Goal: Task Accomplishment & Management: Use online tool/utility

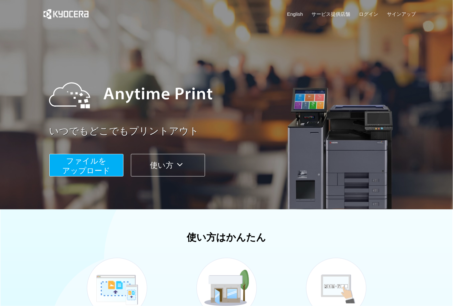
click at [72, 161] on span "ファイルを ​​アップロード" at bounding box center [86, 166] width 48 height 18
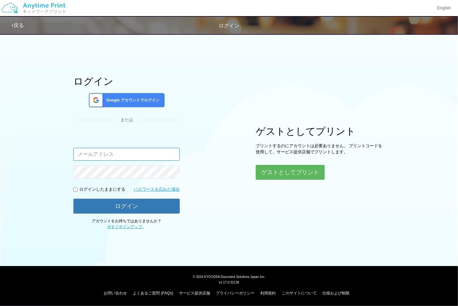
click at [128, 159] on input "email" at bounding box center [126, 154] width 106 height 13
click at [123, 95] on div "Google アカウントでログイン" at bounding box center [127, 100] width 76 height 14
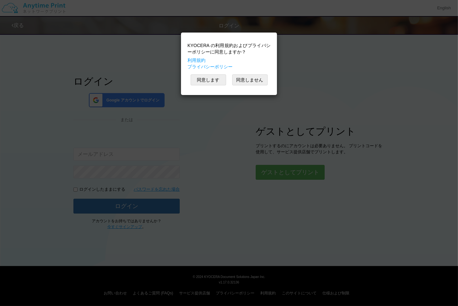
click at [310, 54] on div "KYOCERA の利用規約およびプライバシーポリシーに同意しますか？ 利用規約 プライバシーポリシー 同意します 同意しません" at bounding box center [229, 153] width 458 height 306
click at [251, 80] on button "同意しません" at bounding box center [249, 79] width 35 height 11
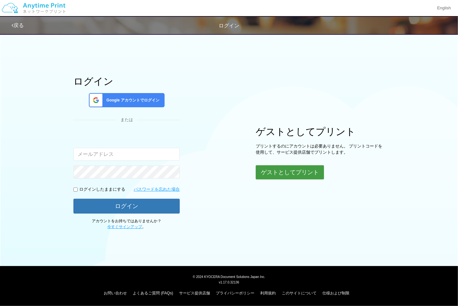
click at [282, 169] on button "ゲストとしてプリント" at bounding box center [290, 172] width 68 height 14
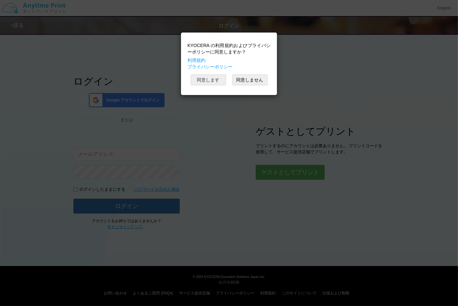
click at [203, 76] on button "同意します" at bounding box center [208, 79] width 35 height 11
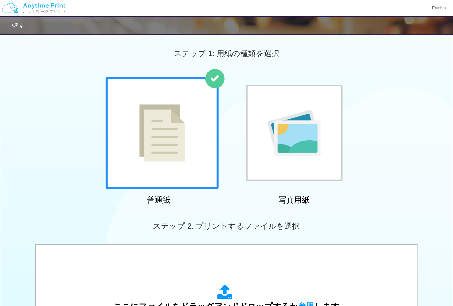
scroll to position [179, 0]
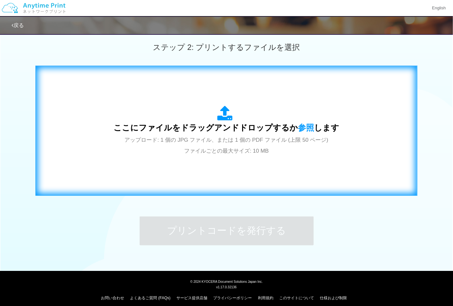
click at [411, 121] on div "ここにファイルをドラッグアンドドロップするか 参照 します アップロード: 1 個の JPG ファイル、または 1 個の PDF ファイル (上限 50 ペー…" at bounding box center [226, 131] width 382 height 130
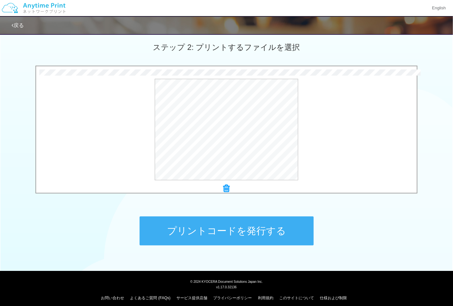
scroll to position [184, 0]
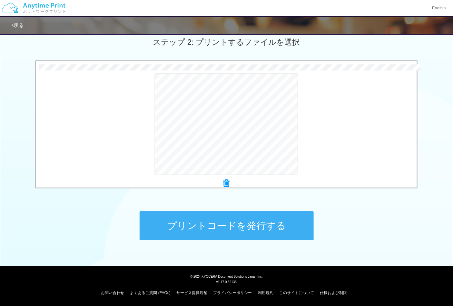
click at [247, 219] on button "プリントコードを発行する" at bounding box center [227, 225] width 174 height 29
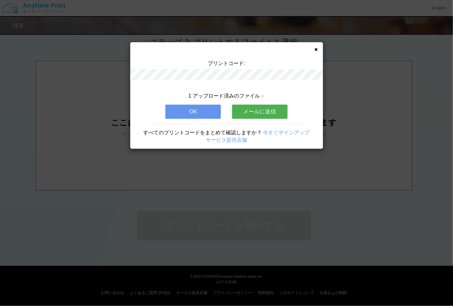
scroll to position [0, 0]
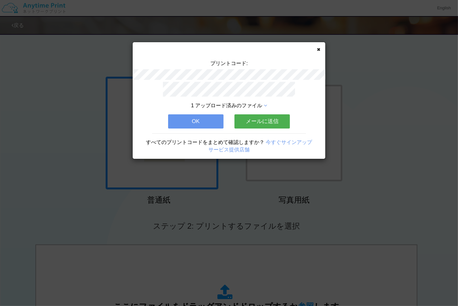
click at [210, 116] on button "OK" at bounding box center [195, 121] width 55 height 14
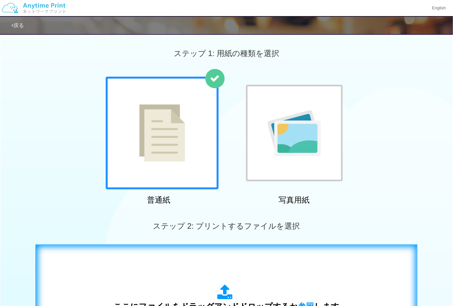
scroll to position [143, 0]
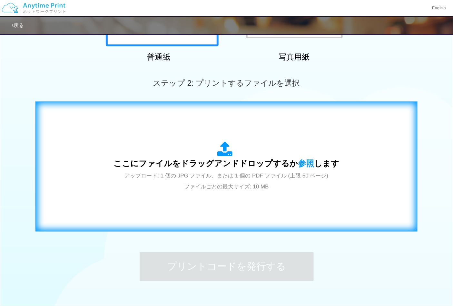
click at [191, 197] on div "ここにファイルをドラッグアンドドロップするか 参照 します アップロード: 1 個の JPG ファイル、または 1 個の PDF ファイル (上限 50 ペー…" at bounding box center [226, 166] width 368 height 117
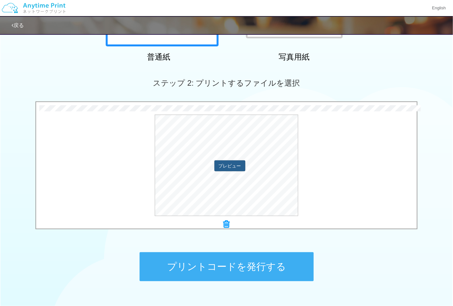
scroll to position [179, 0]
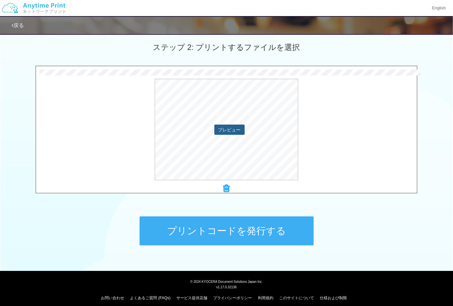
click at [231, 129] on button "プレビュー" at bounding box center [229, 130] width 30 height 10
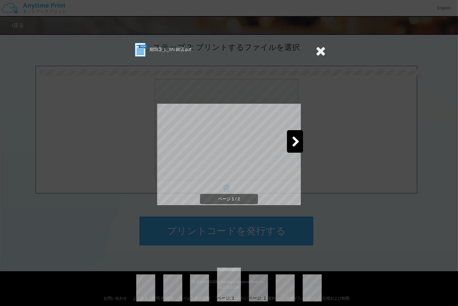
click at [297, 139] on icon at bounding box center [296, 142] width 8 height 11
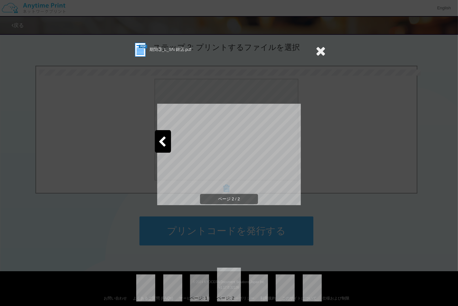
click at [161, 143] on icon at bounding box center [162, 142] width 8 height 11
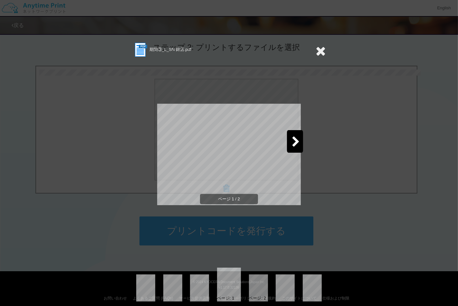
click at [300, 144] on div at bounding box center [295, 141] width 16 height 23
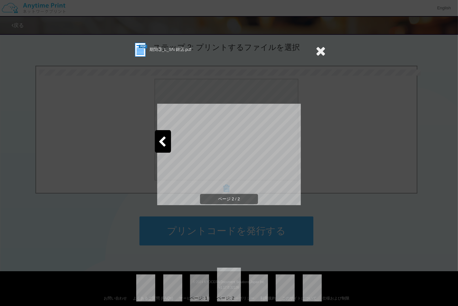
click at [318, 46] on icon at bounding box center [321, 50] width 10 height 13
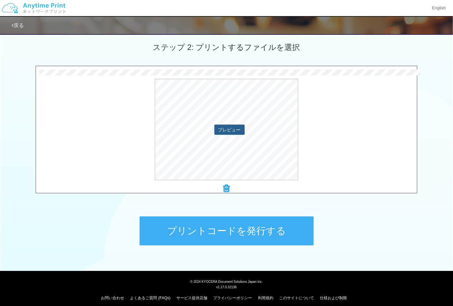
click at [227, 130] on button "プレビュー" at bounding box center [229, 130] width 30 height 10
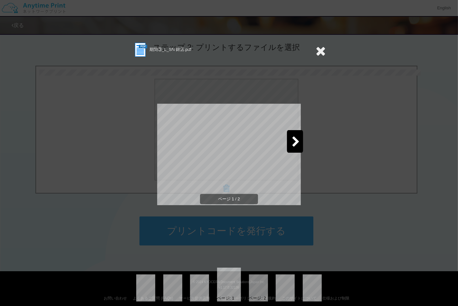
click at [301, 141] on div "期間③_L_SN 錦店.pdf ページ 1 / 2 ページ: 1 ページ: 2" at bounding box center [228, 172] width 193 height 260
click at [318, 52] on icon at bounding box center [321, 50] width 10 height 13
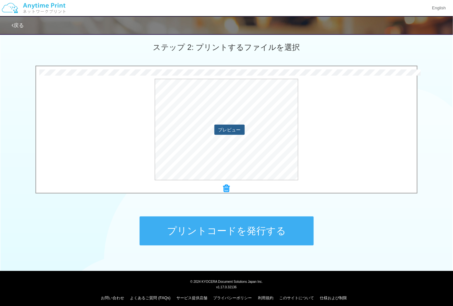
click at [237, 127] on button "プレビュー" at bounding box center [229, 130] width 30 height 10
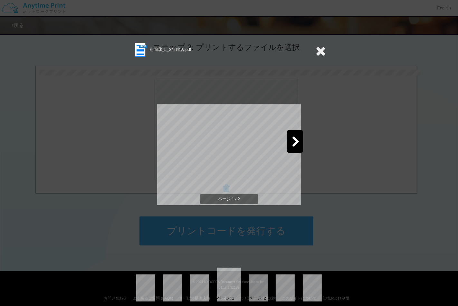
drag, startPoint x: 318, startPoint y: 44, endPoint x: 321, endPoint y: 55, distance: 11.7
click at [320, 50] on icon at bounding box center [321, 50] width 10 height 13
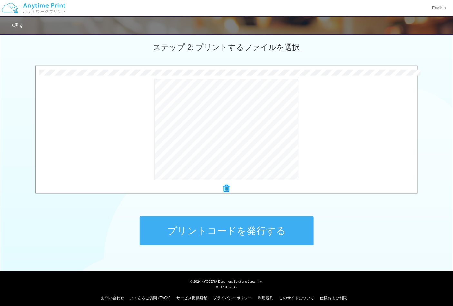
click at [321, 55] on div "期間③_L_SN 錦店.pdf ページ 1 / 2 ページ: 1 ページ: 2" at bounding box center [226, 153] width 453 height 306
click at [230, 184] on div at bounding box center [226, 188] width 381 height 9
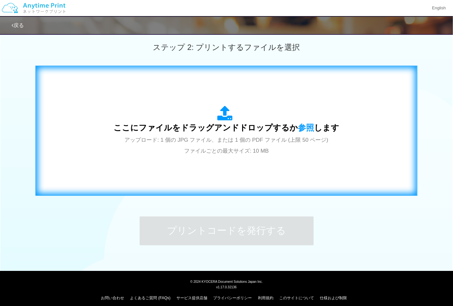
click at [233, 130] on span "ここにファイルをドラッグアンドドロップするか 参照 します" at bounding box center [227, 127] width 226 height 9
click at [291, 117] on div "ここにファイルをドラッグアンドドロップするか 参照 します アップロード: 1 個の JPG ファイル、または 1 個の PDF ファイル (上限 50 ペー…" at bounding box center [227, 131] width 226 height 50
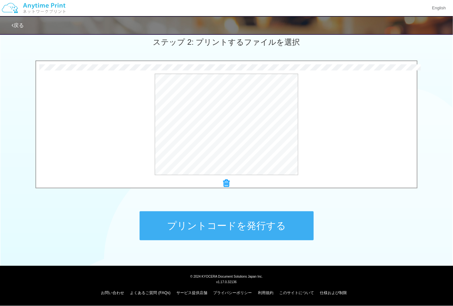
scroll to position [148, 0]
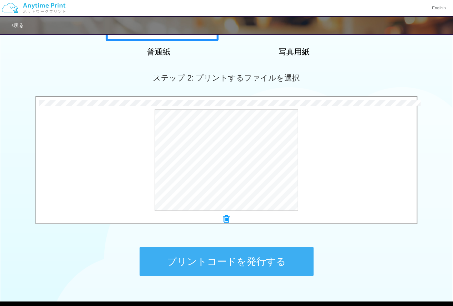
click at [222, 257] on button "プリントコードを発行する" at bounding box center [227, 261] width 174 height 29
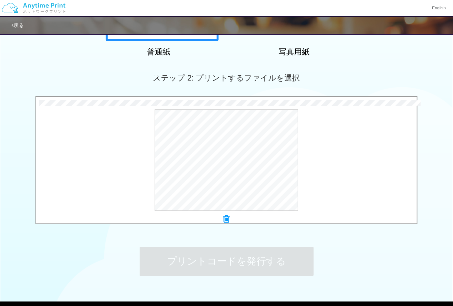
scroll to position [0, 0]
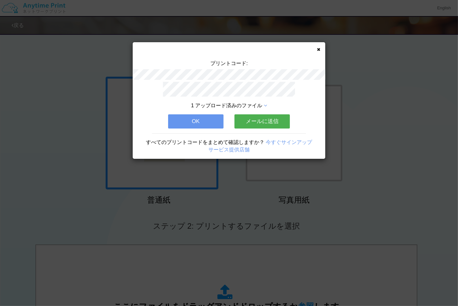
click at [97, 154] on div "プリントコード: 1 アップロード済みのファイル OK メールに送信 すべてのプリントコードをまとめて確認しますか？ 今すぐサインアップ サービス提供店舗" at bounding box center [229, 153] width 458 height 306
click at [194, 120] on button "OK" at bounding box center [195, 121] width 55 height 14
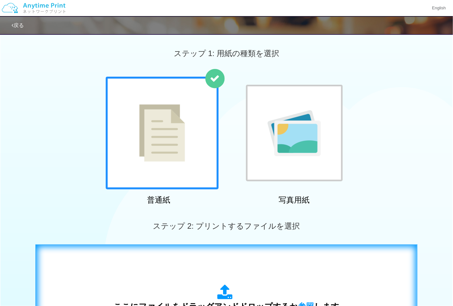
scroll to position [107, 0]
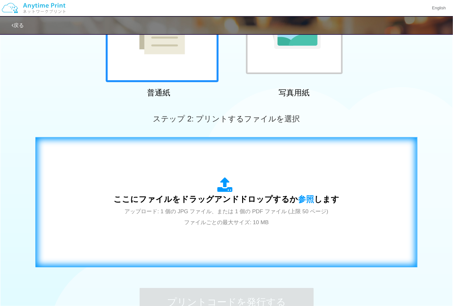
click at [189, 201] on span "ここにファイルをドラッグアンドドロップするか 参照 します" at bounding box center [227, 199] width 226 height 9
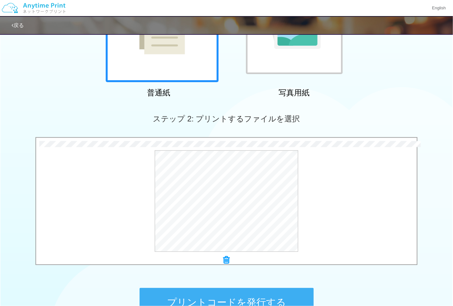
scroll to position [184, 0]
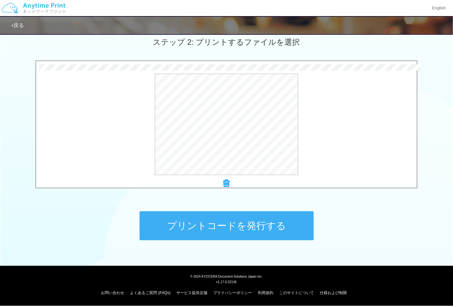
click at [233, 233] on button "プリントコードを発行する" at bounding box center [227, 225] width 174 height 29
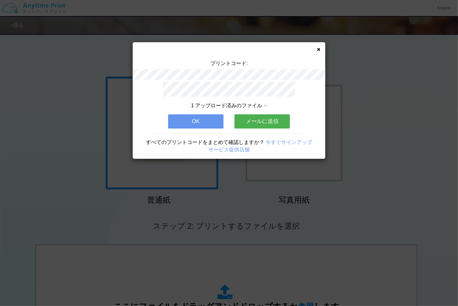
click at [192, 114] on button "OK" at bounding box center [195, 121] width 55 height 14
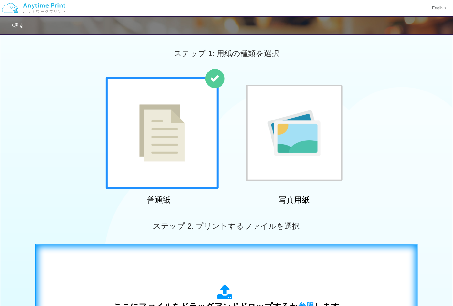
scroll to position [107, 0]
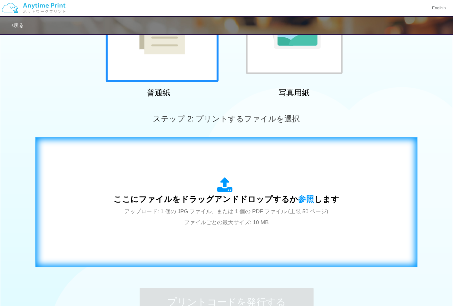
click at [175, 199] on span "ここにファイルをドラッグアンドドロップするか 参照 します" at bounding box center [227, 199] width 226 height 9
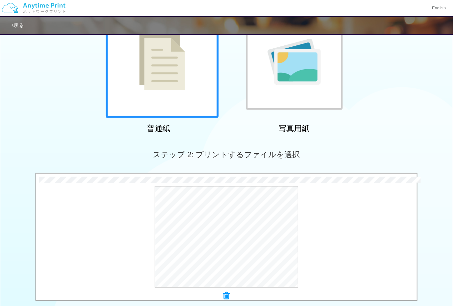
scroll to position [179, 0]
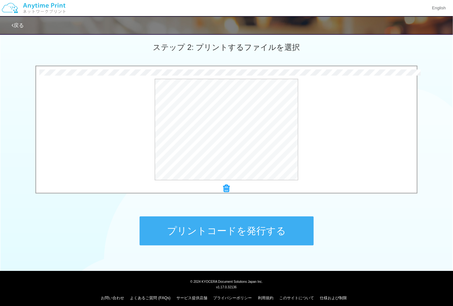
click at [216, 238] on button "プリントコードを発行する" at bounding box center [227, 231] width 174 height 29
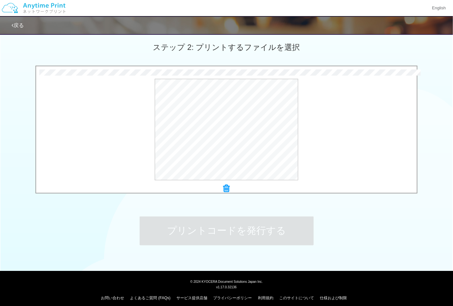
scroll to position [0, 0]
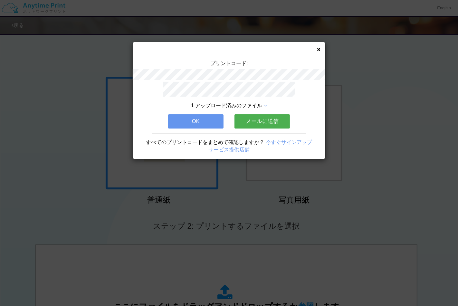
click at [173, 114] on button "OK" at bounding box center [195, 121] width 55 height 14
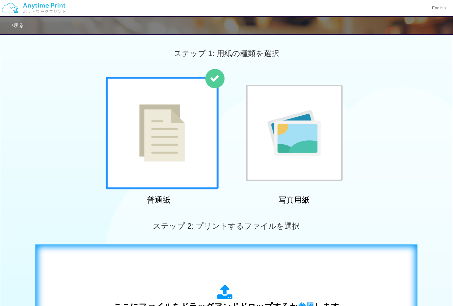
scroll to position [72, 0]
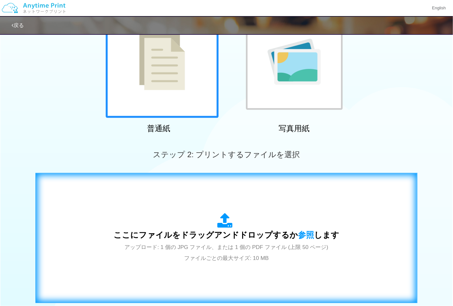
click at [200, 220] on div "ここにファイルをドラッグアンドドロップするか 参照 します アップロード: 1 個の JPG ファイル、または 1 個の PDF ファイル (上限 50 ペー…" at bounding box center [227, 238] width 226 height 50
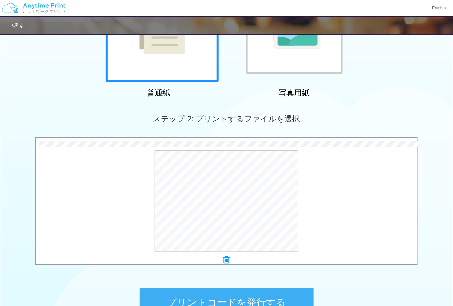
scroll to position [184, 0]
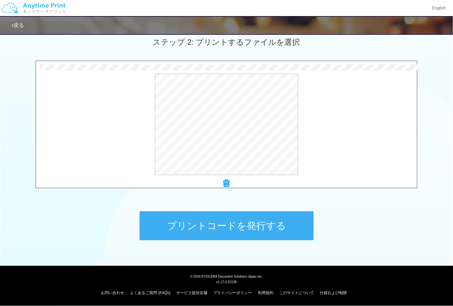
click at [240, 227] on button "プリントコードを発行する" at bounding box center [227, 225] width 174 height 29
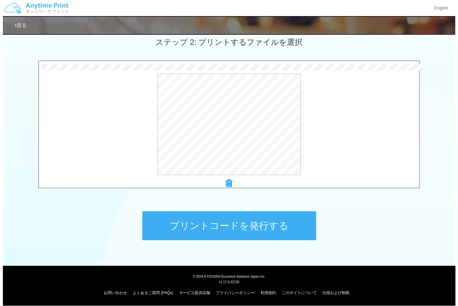
scroll to position [0, 0]
